Goal: Task Accomplishment & Management: Use online tool/utility

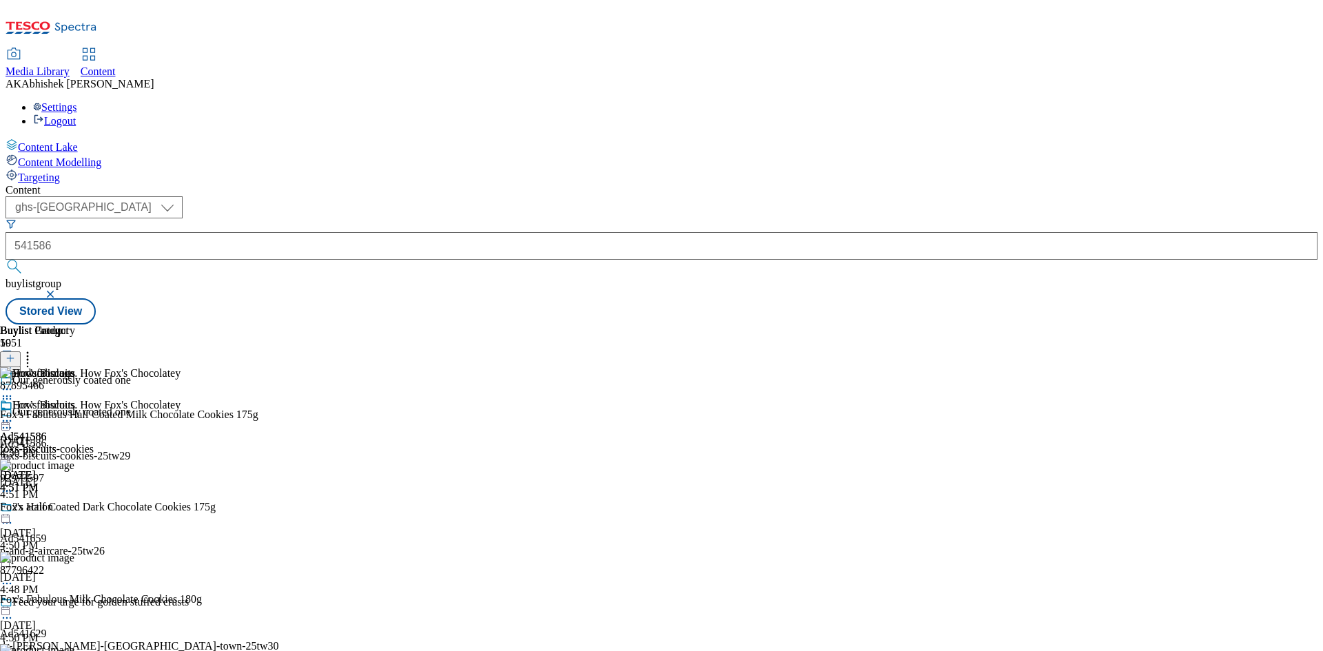
select select "ghs-[GEOGRAPHIC_DATA]"
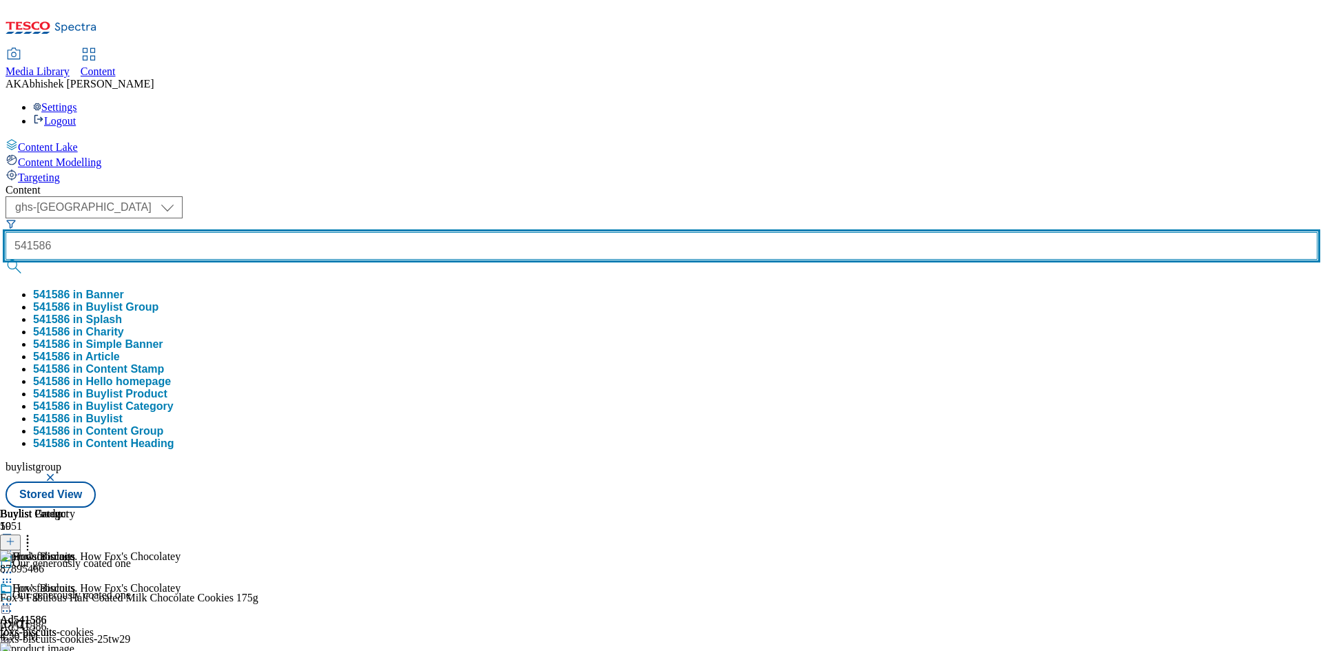
drag, startPoint x: 0, startPoint y: 0, endPoint x: 312, endPoint y: 96, distance: 326.6
click at [312, 232] on input "541586" at bounding box center [662, 246] width 1312 height 28
type input "541466"
click at [6, 260] on button "submit" at bounding box center [15, 267] width 19 height 14
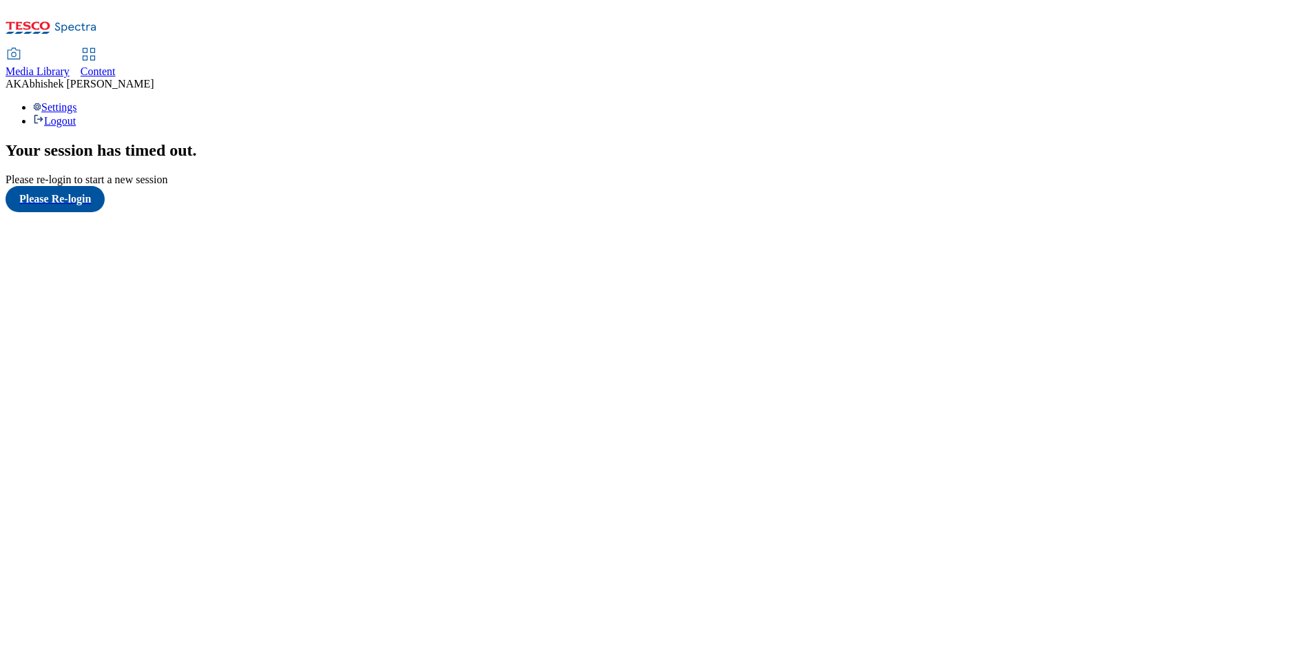
click at [116, 65] on span "Content" at bounding box center [98, 71] width 35 height 12
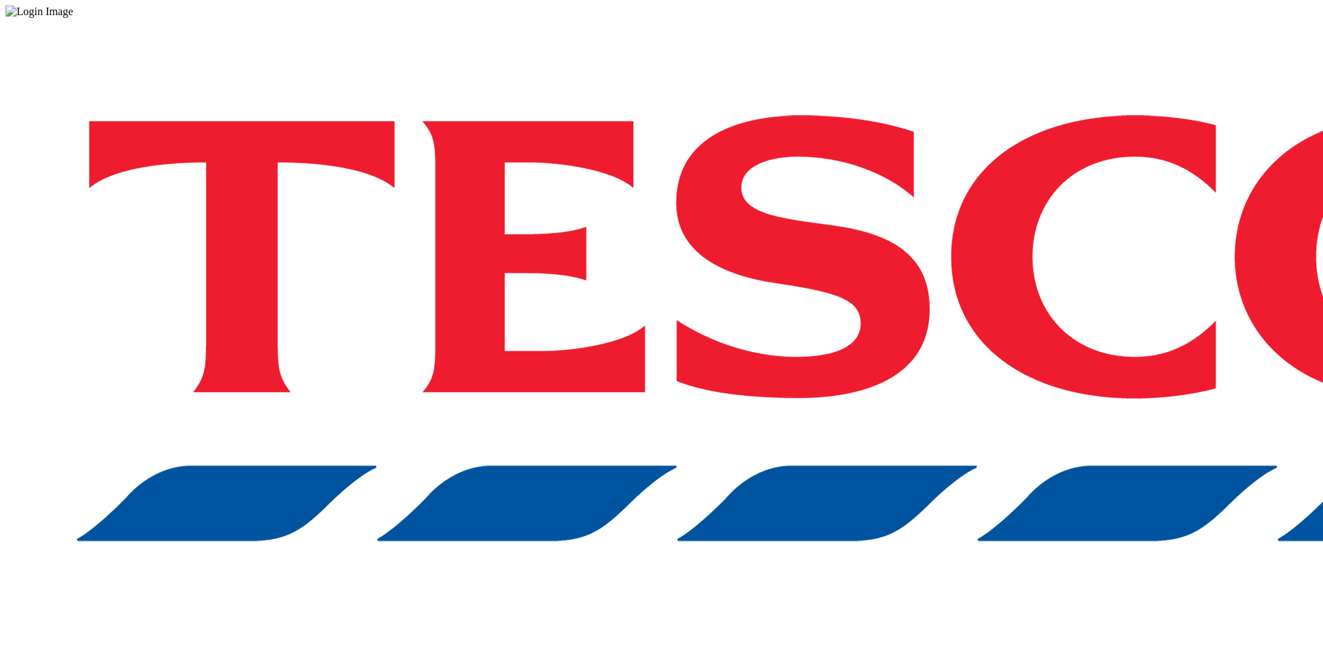
drag, startPoint x: 972, startPoint y: 373, endPoint x: 950, endPoint y: 358, distance: 26.4
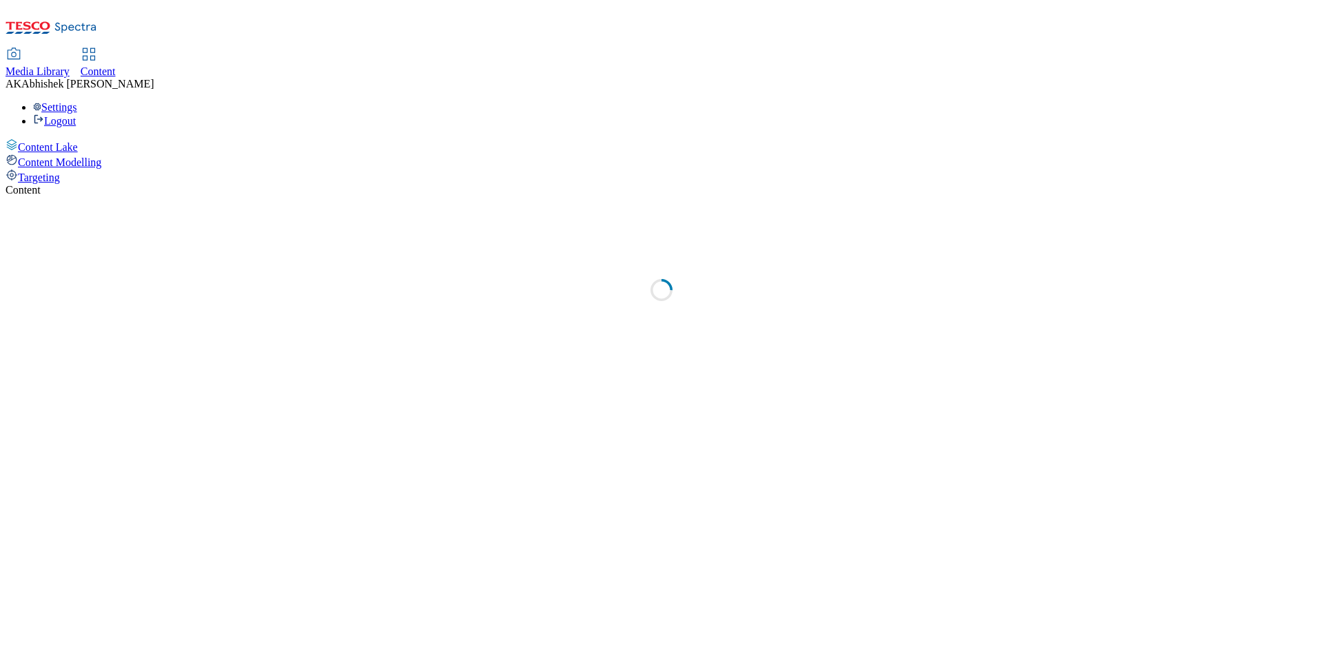
select select "ghs-[GEOGRAPHIC_DATA]"
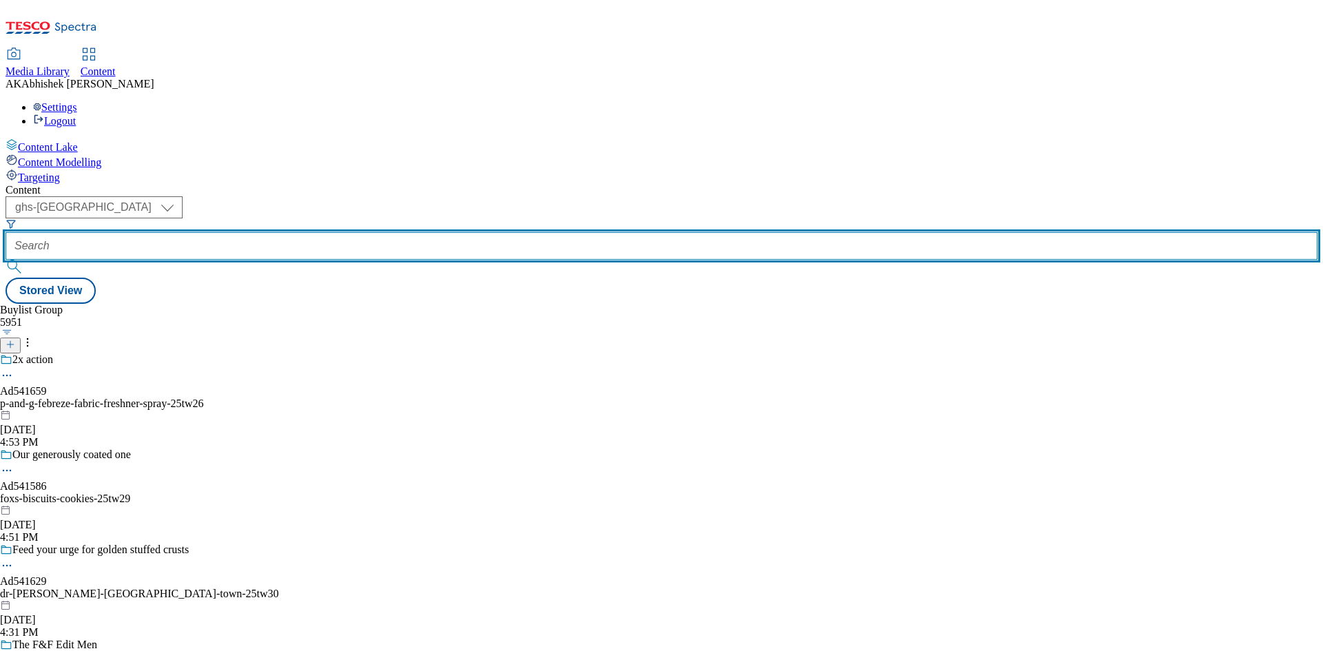
drag, startPoint x: 338, startPoint y: 105, endPoint x: 354, endPoint y: 110, distance: 17.2
click at [336, 232] on input "text" at bounding box center [662, 246] width 1312 height 28
paste input "F:\Design\ad541466_Moretti"
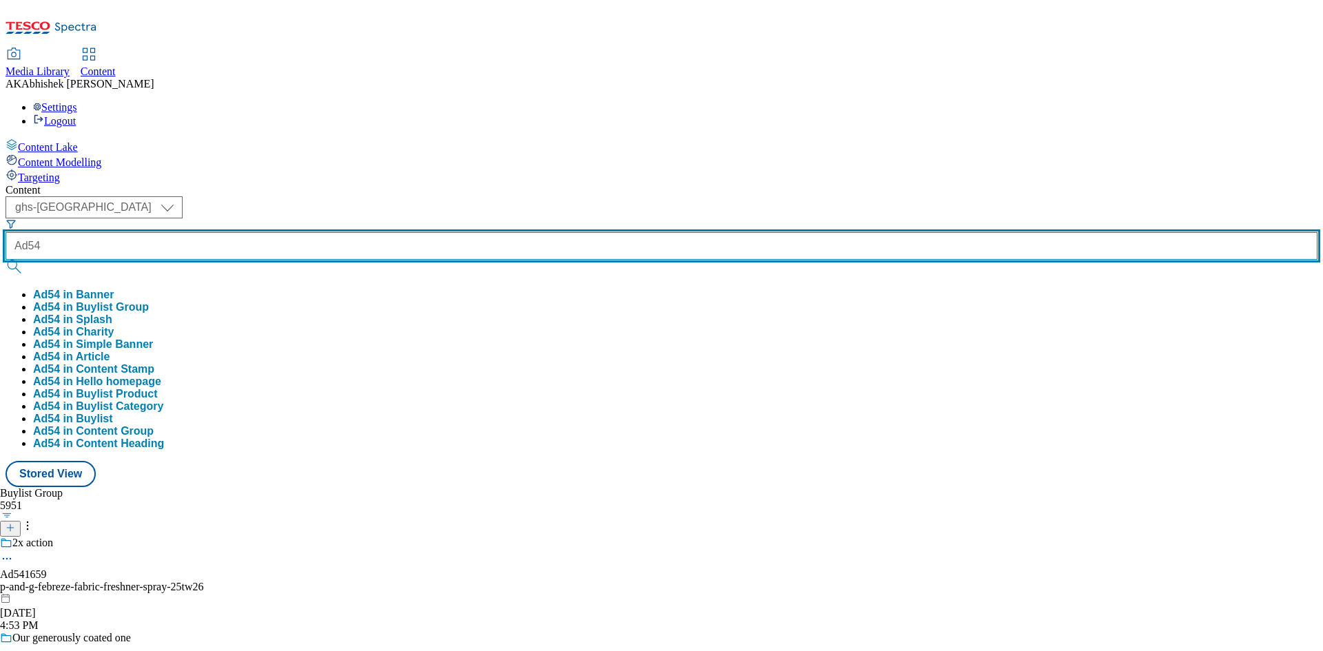
type input "Ad541"
type input "541466"
click at [6, 260] on button "submit" at bounding box center [15, 267] width 19 height 14
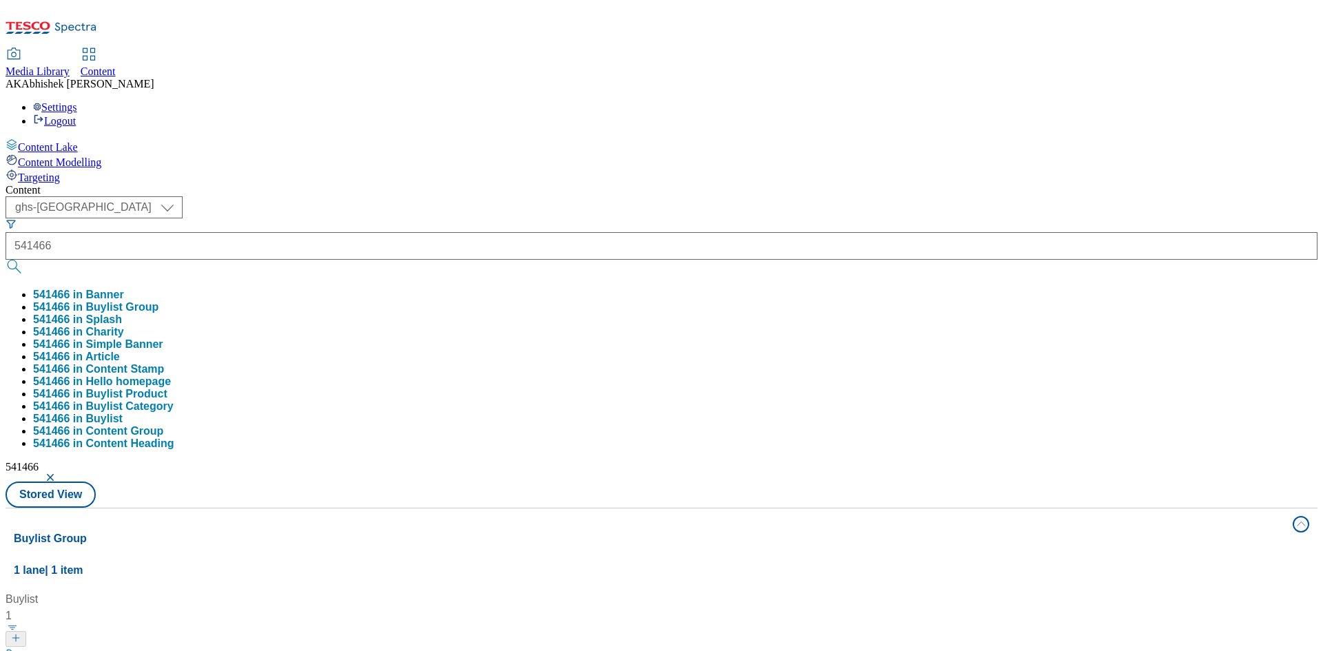
click at [527, 184] on div "Content ( optional ) ghs-roi ghs-uk ghs-uk 541466 541466 in Banner 541466 in Bu…" at bounding box center [662, 646] width 1312 height 924
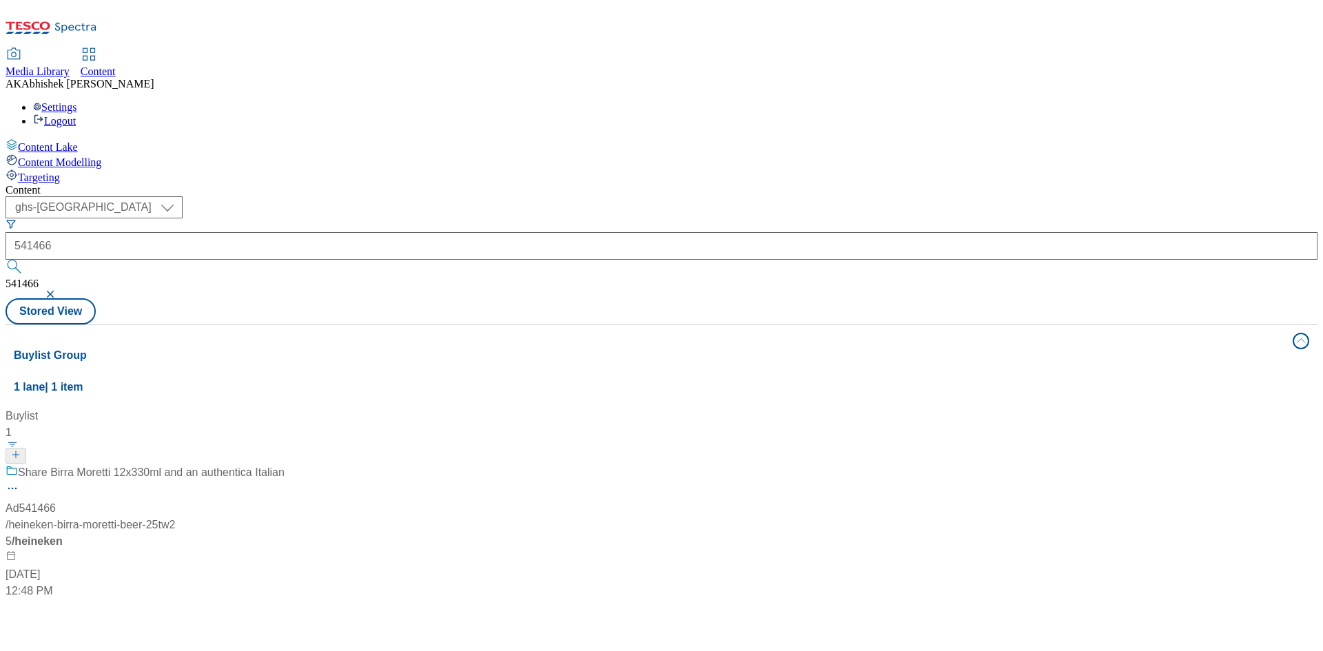
click at [285, 464] on div "Share Birra Moretti 12x330ml and an authentica Italian" at bounding box center [145, 482] width 279 height 36
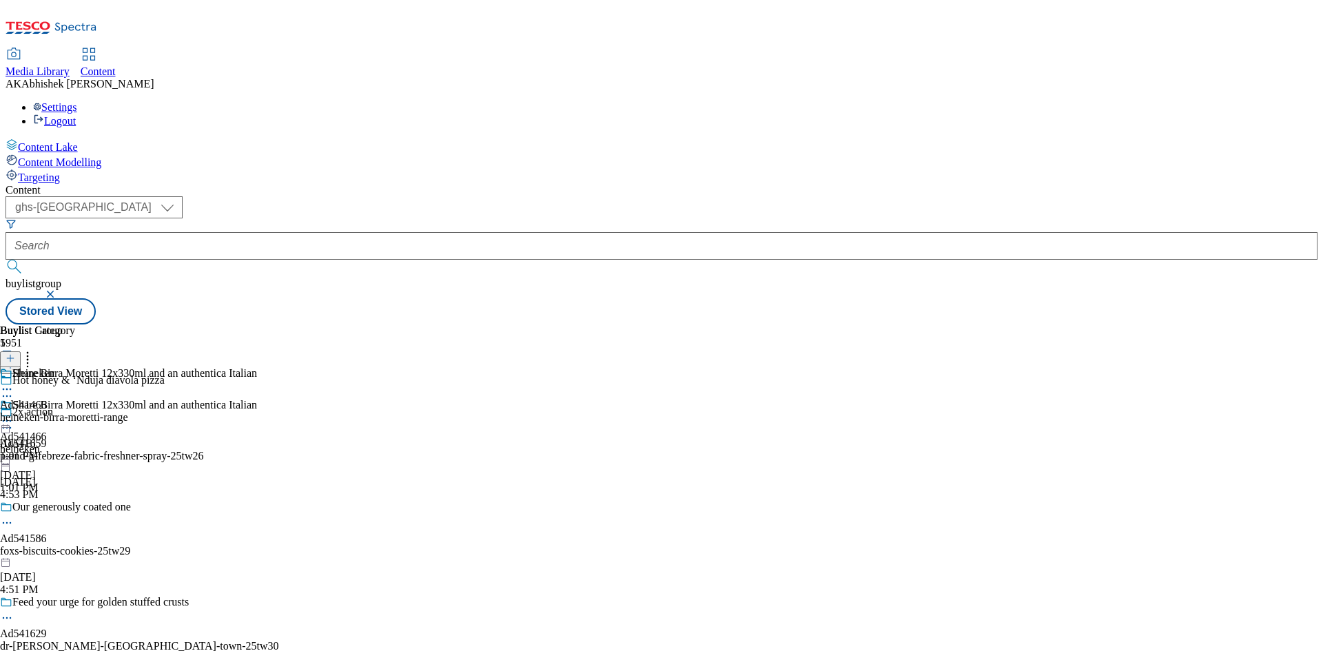
click at [14, 389] on icon at bounding box center [7, 396] width 14 height 14
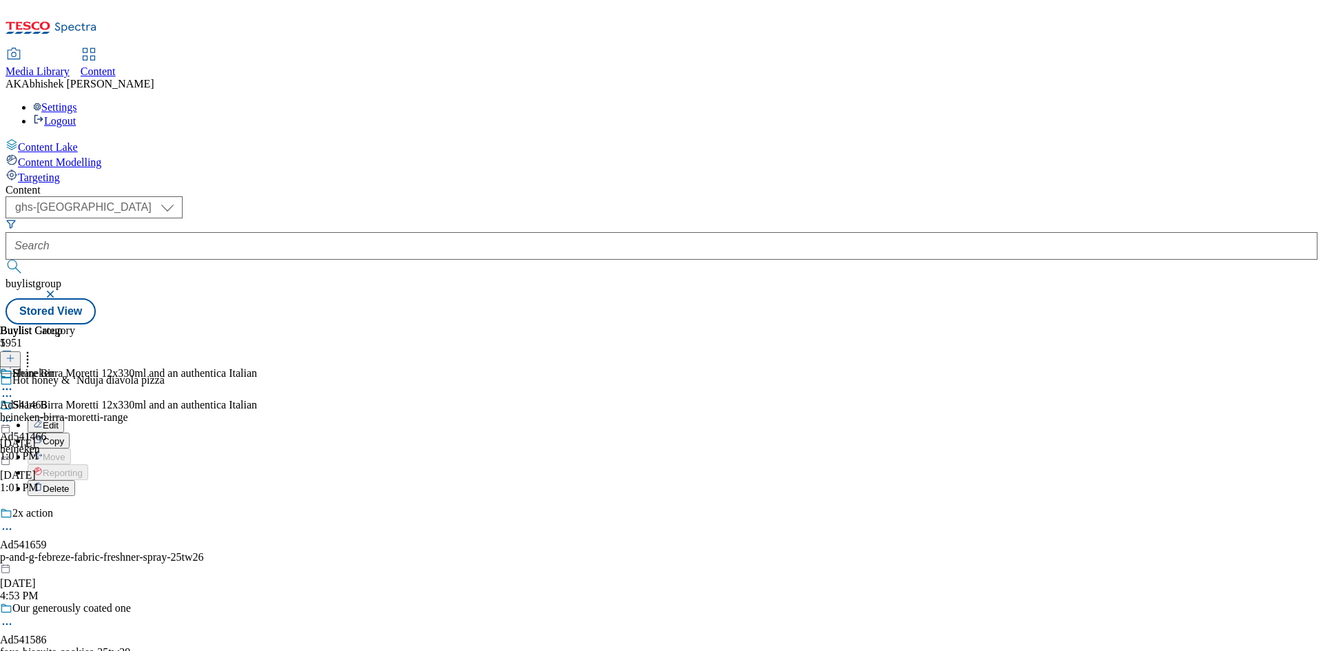
click at [615, 184] on div "Content ( optional ) ghs-roi ghs-uk ghs-uk buylistgroup Stored View Buylist Gro…" at bounding box center [662, 254] width 1312 height 141
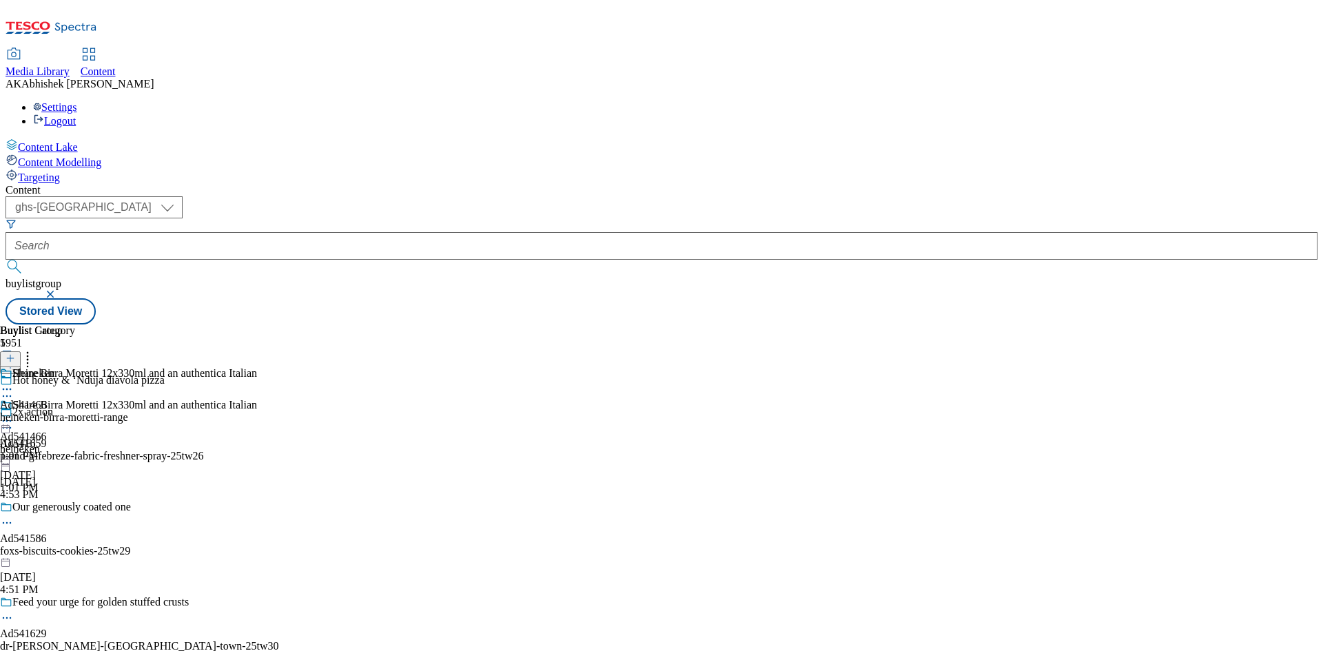
click at [14, 414] on icon at bounding box center [7, 421] width 14 height 14
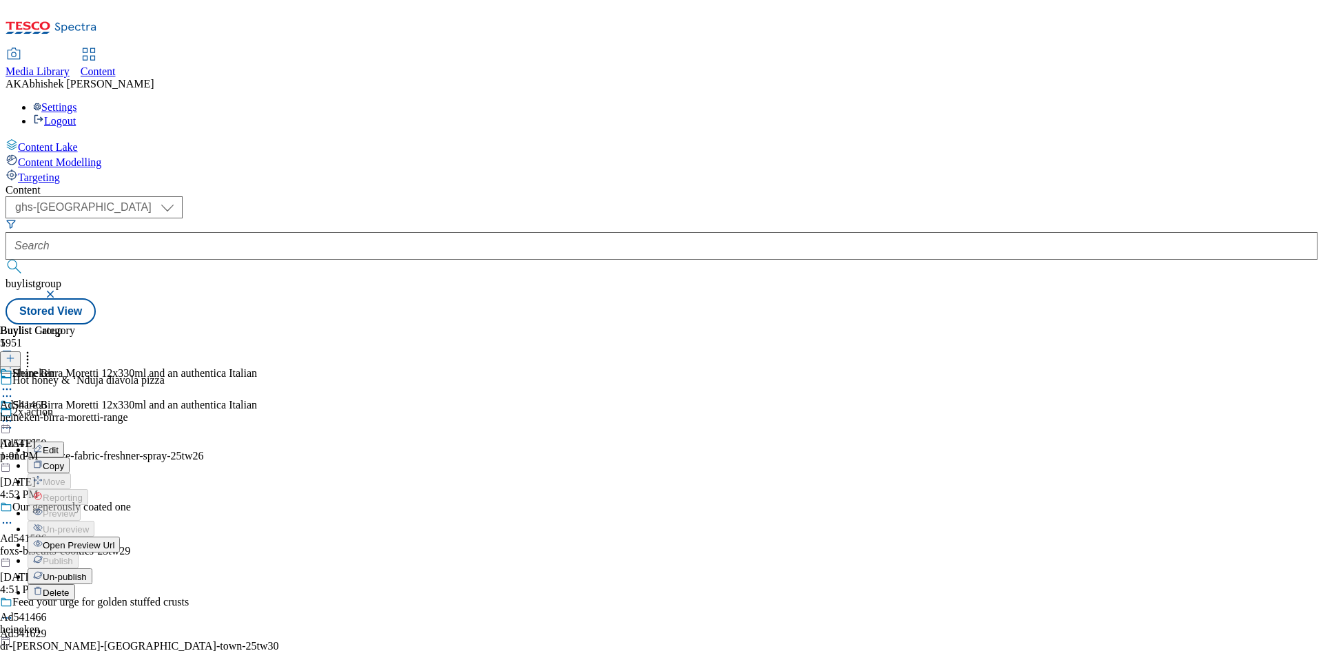
click at [59, 445] on span "Edit" at bounding box center [51, 450] width 16 height 10
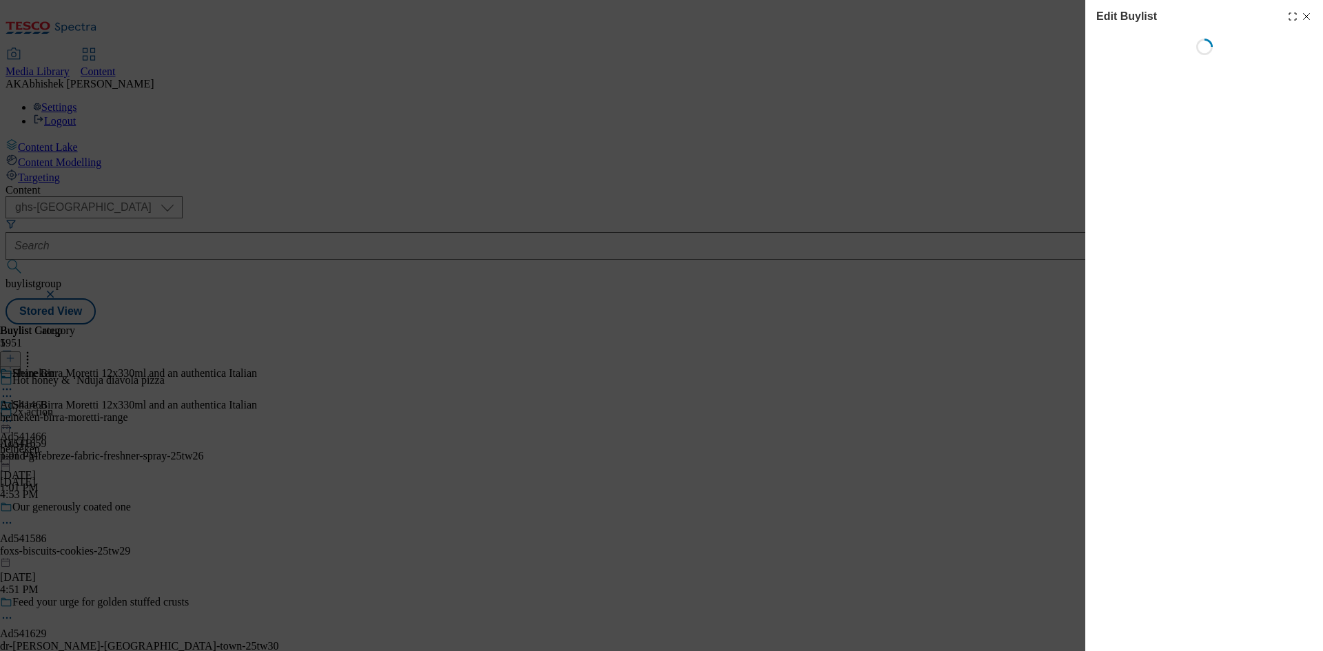
select select "tactical"
select select "supplier funded short term 1-3 weeks"
select select "dunnhumby"
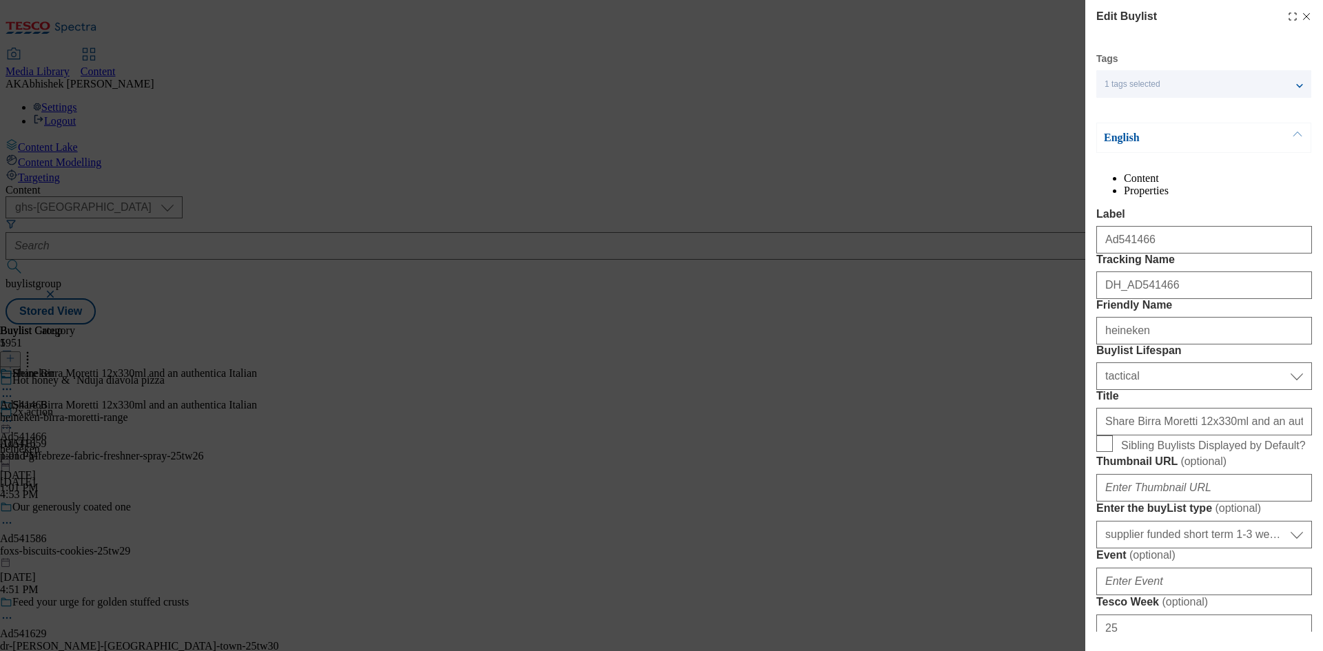
select select "Banner"
click at [1181, 435] on input "Share Birra Moretti 12x330ml and an authentica Italian" at bounding box center [1204, 422] width 216 height 28
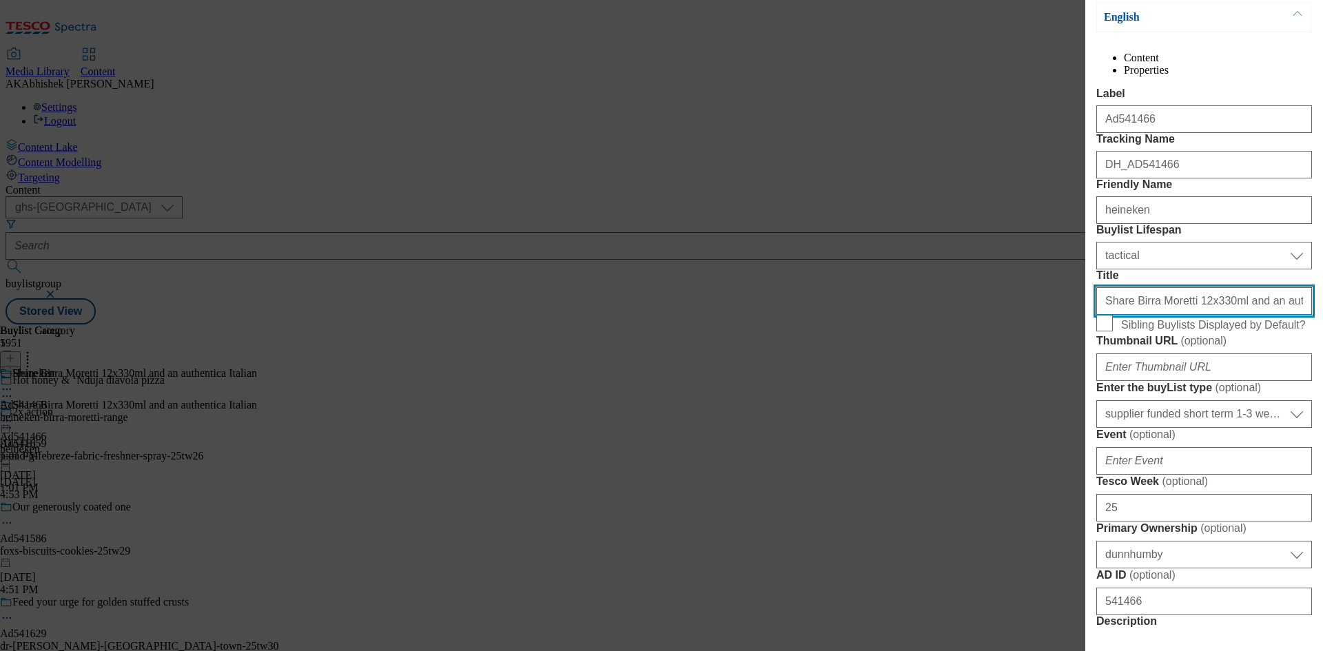
scroll to position [138, 0]
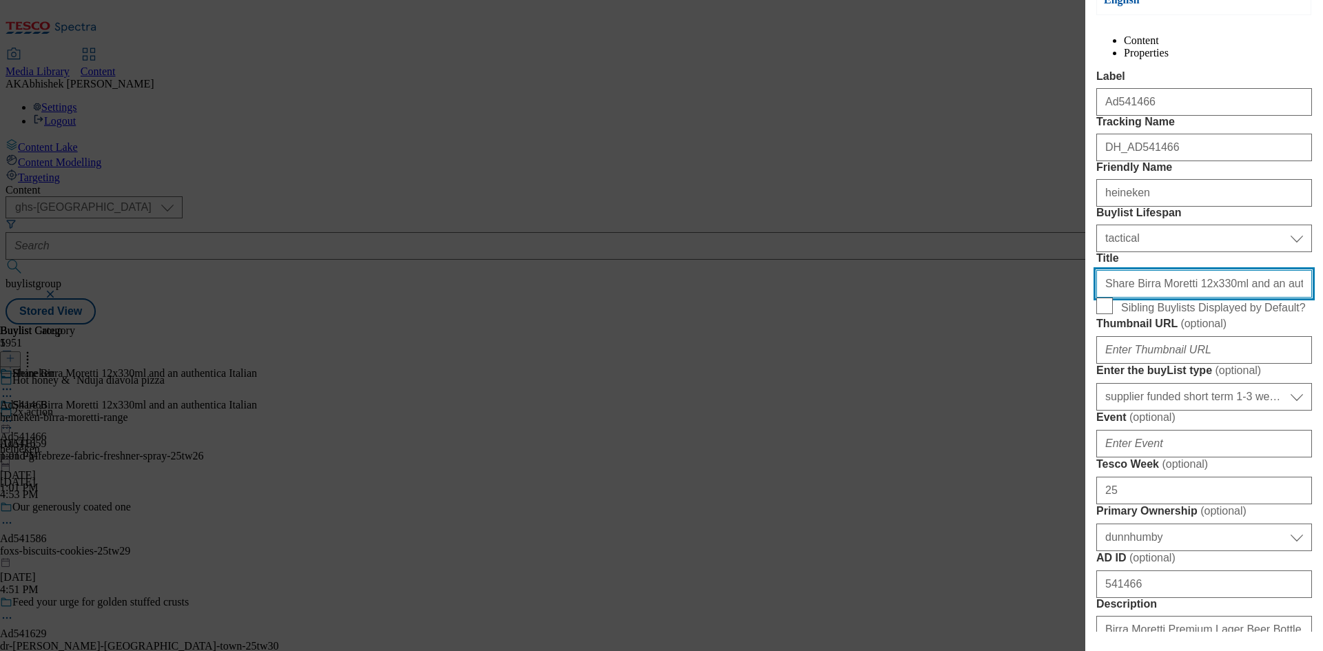
paste input "an authentic Italian recipe with family & friends"
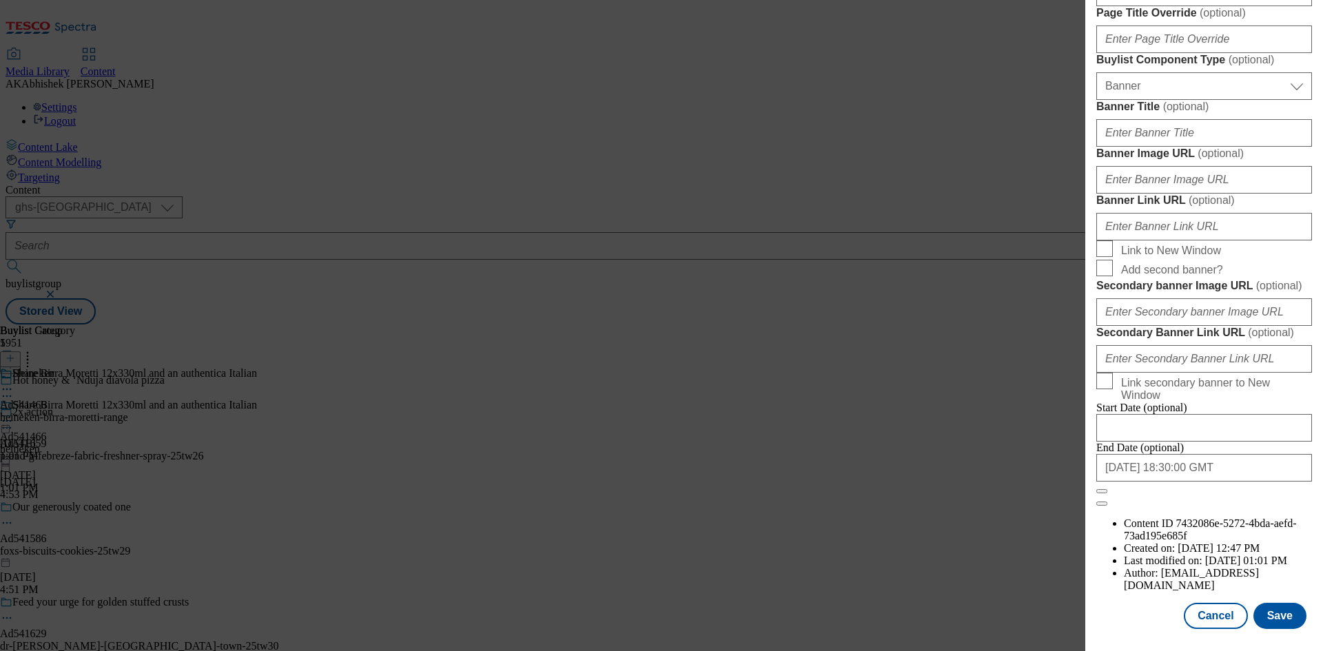
scroll to position [1353, 0]
type input "Share an authentic Italian recipe with family & friends"
click at [1272, 610] on button "Save" at bounding box center [1279, 616] width 53 height 26
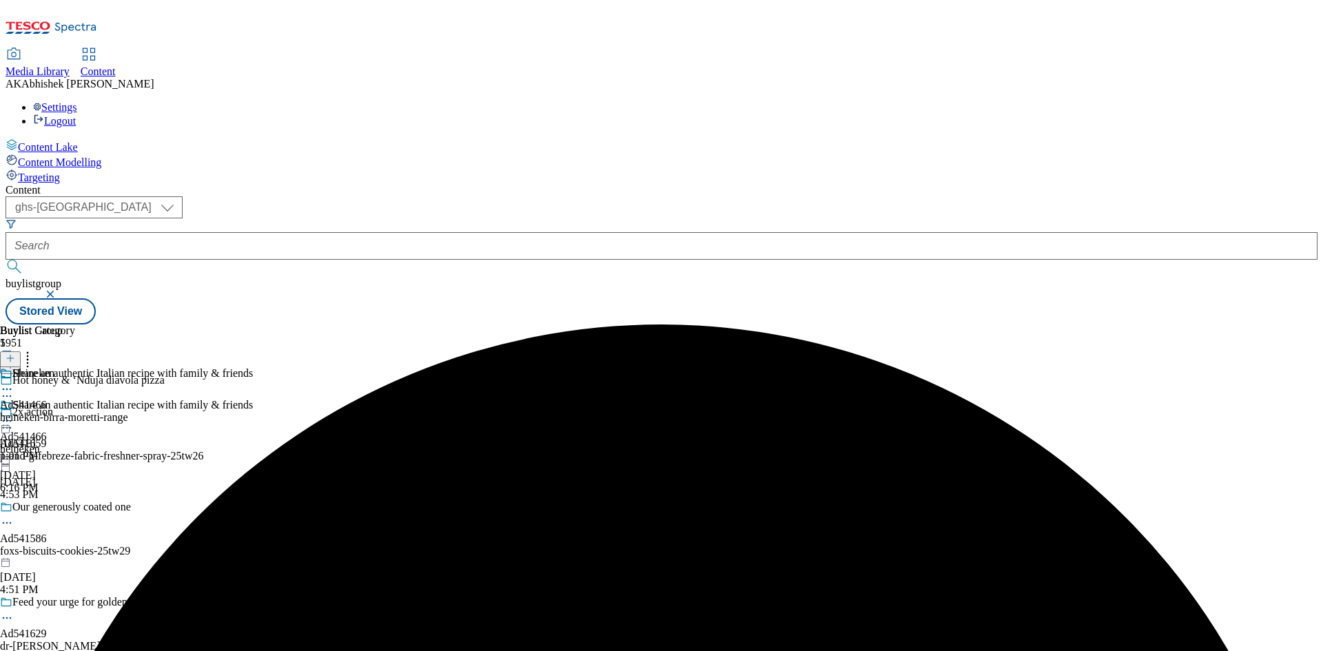
click at [14, 382] on icon at bounding box center [7, 389] width 14 height 14
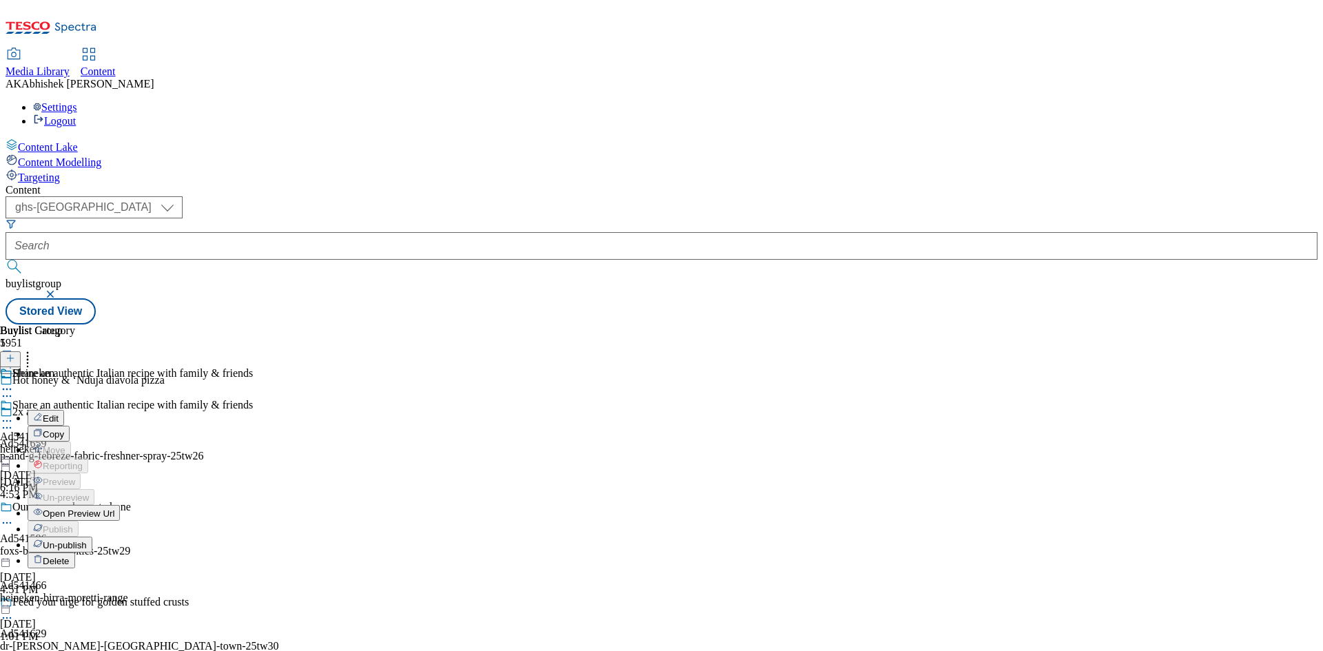
click at [87, 540] on span "Un-publish" at bounding box center [65, 545] width 44 height 10
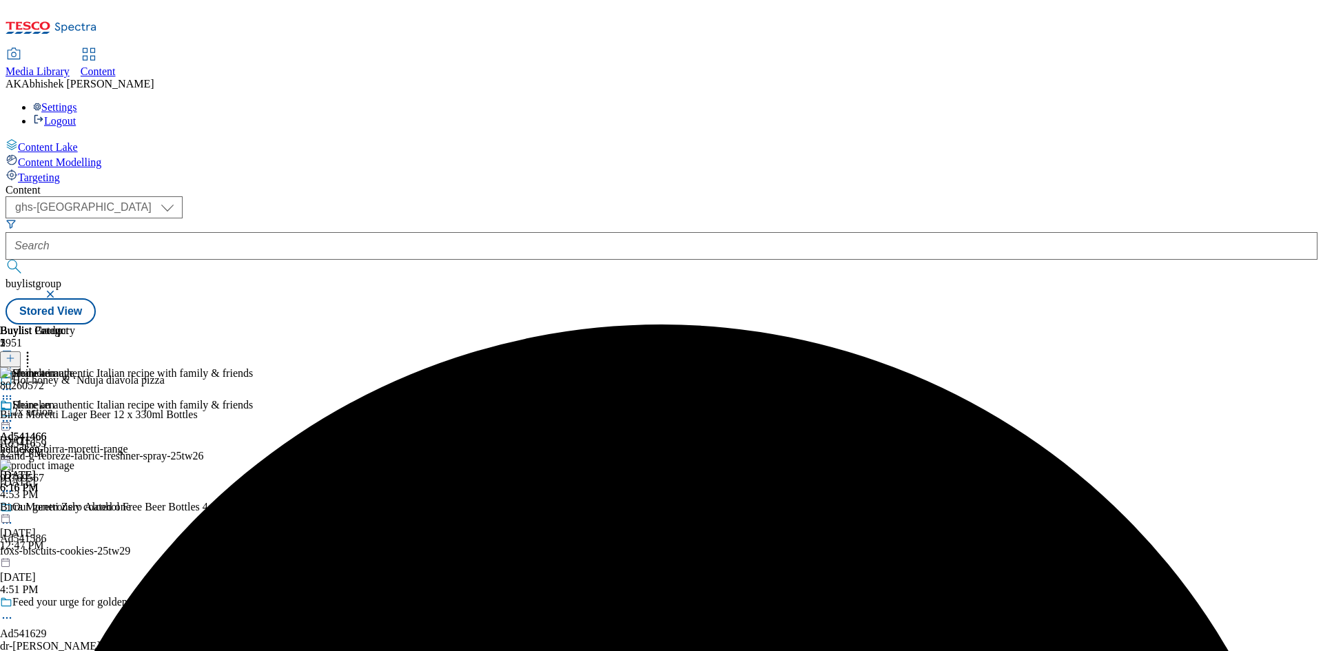
click at [14, 414] on icon at bounding box center [7, 421] width 14 height 14
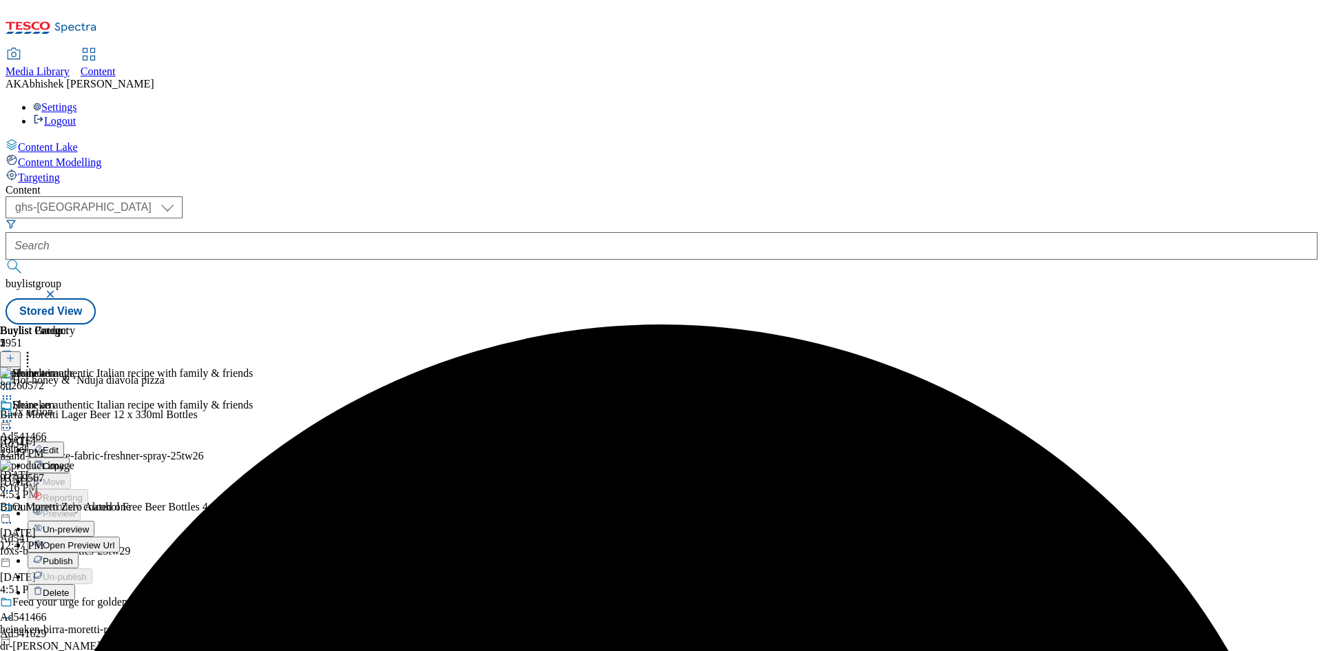
click at [64, 442] on button "Edit" at bounding box center [46, 450] width 37 height 16
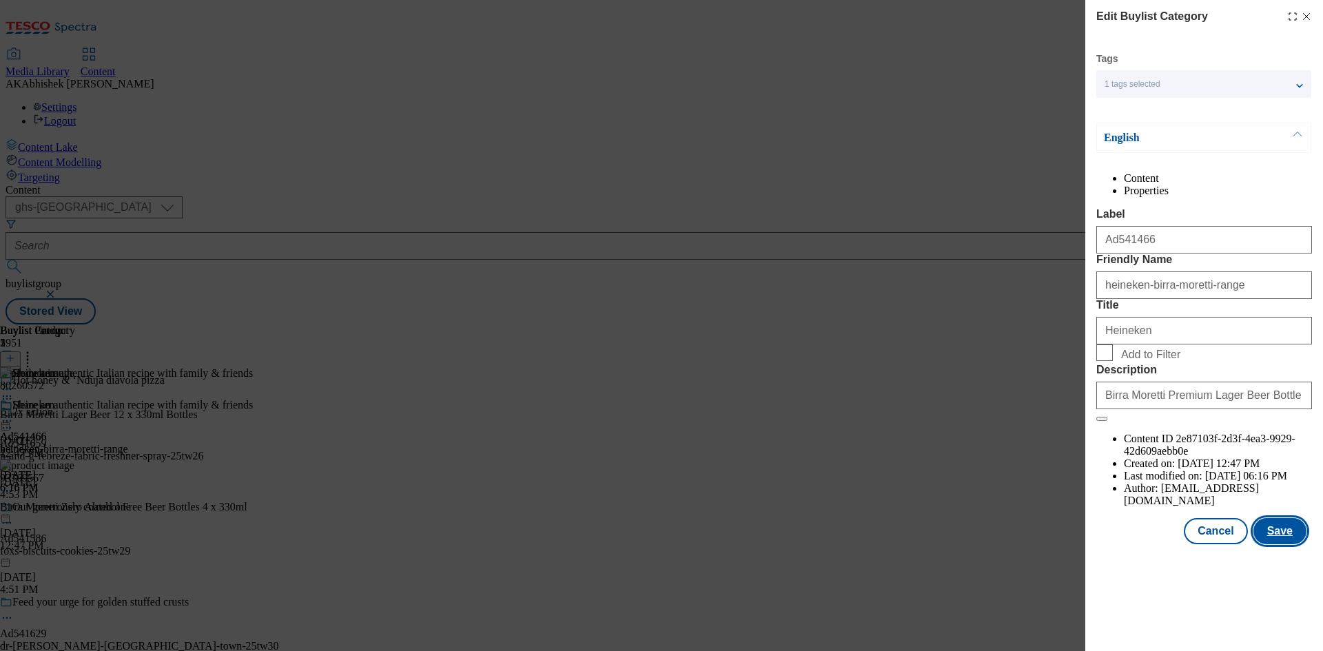
click at [1269, 544] on button "Save" at bounding box center [1279, 531] width 53 height 26
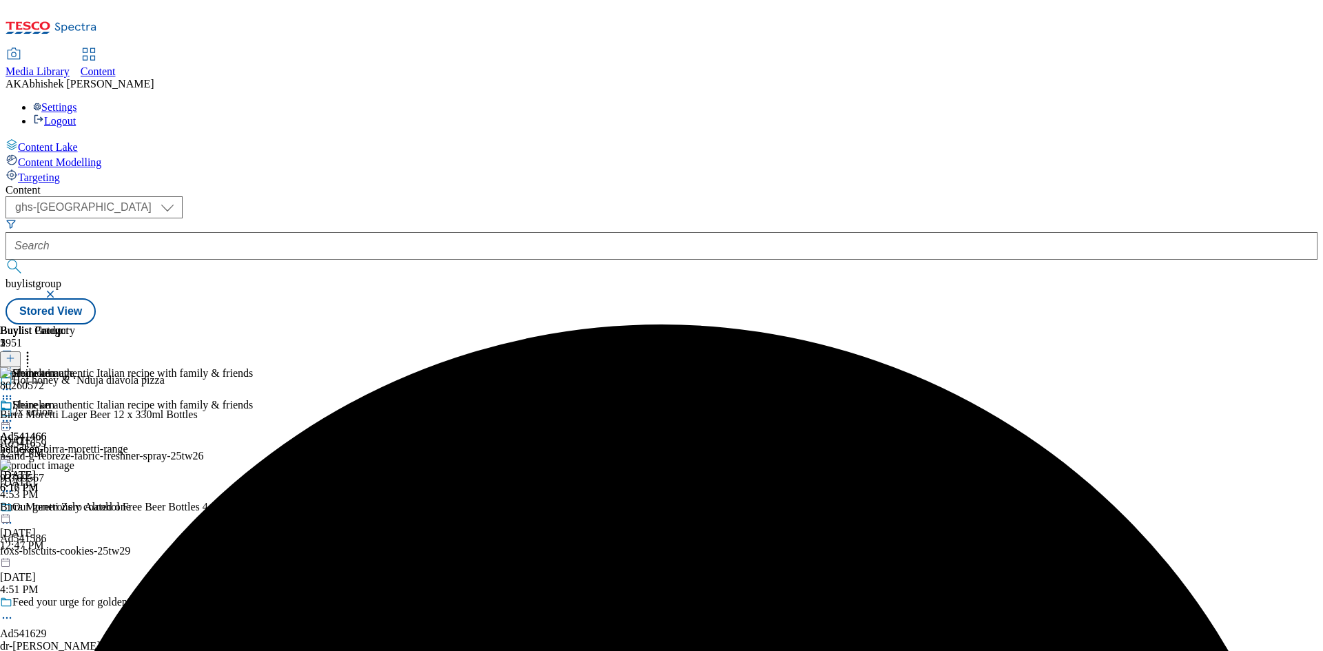
click at [14, 414] on icon at bounding box center [7, 421] width 14 height 14
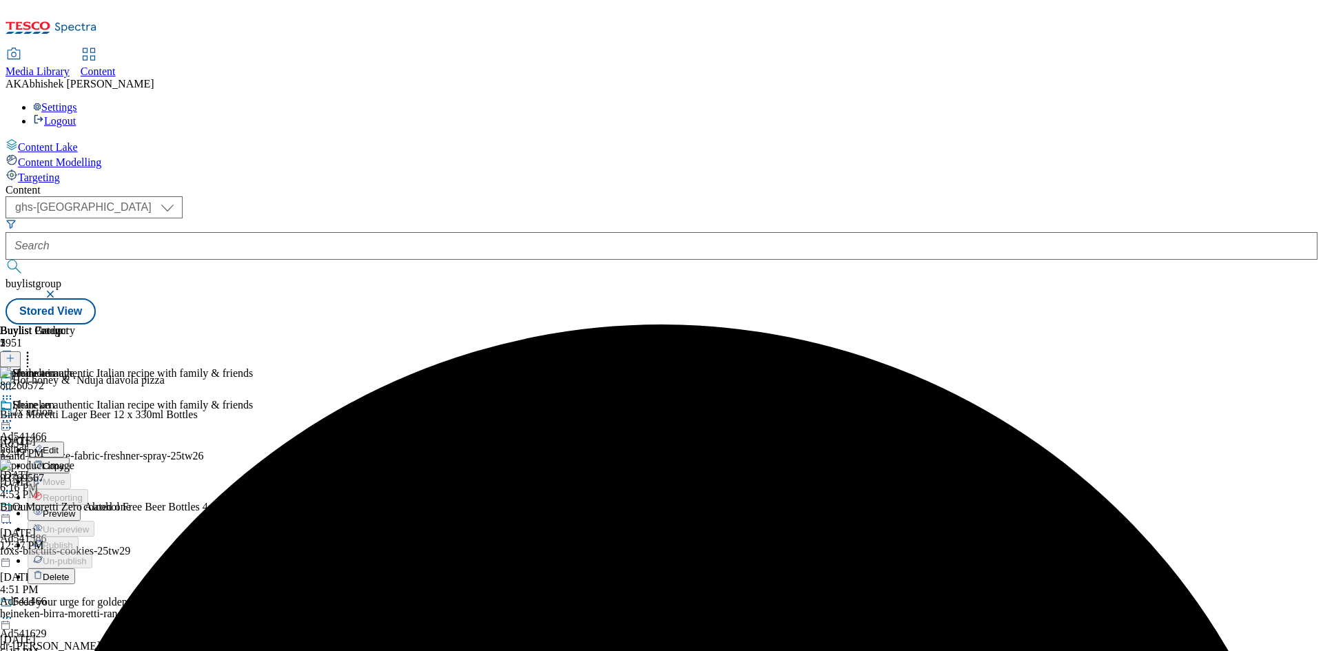
click at [75, 508] on span "Preview" at bounding box center [59, 513] width 32 height 10
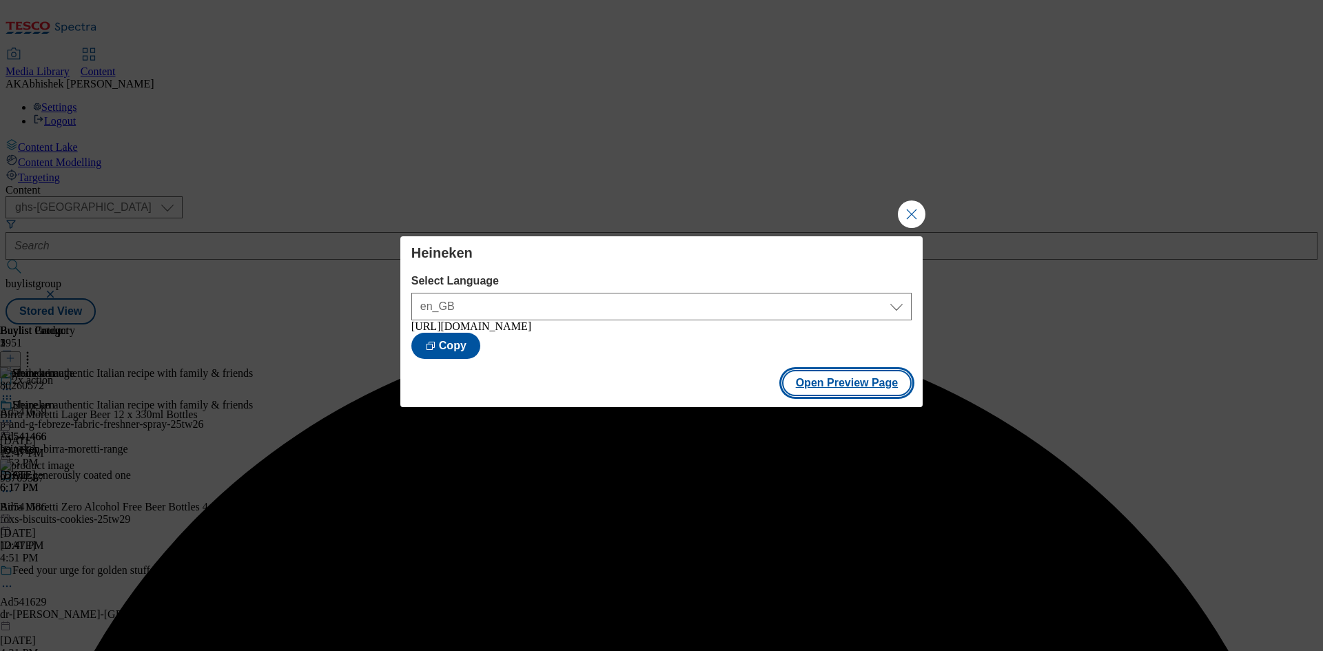
click at [852, 375] on button "Open Preview Page" at bounding box center [847, 383] width 130 height 26
